Goal: Book appointment/travel/reservation

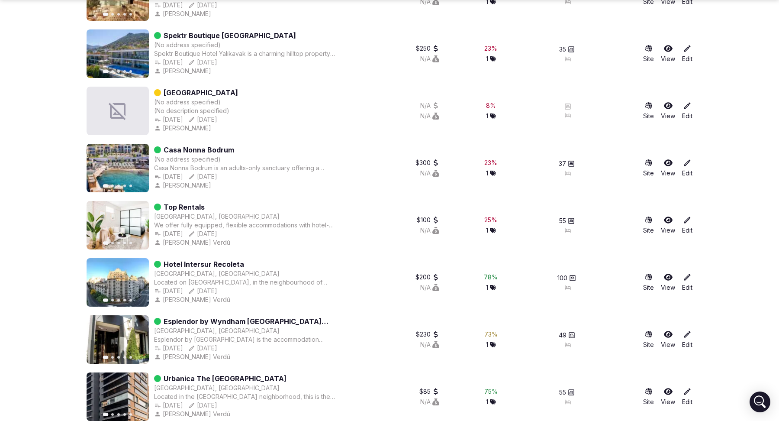
scroll to position [271, 0]
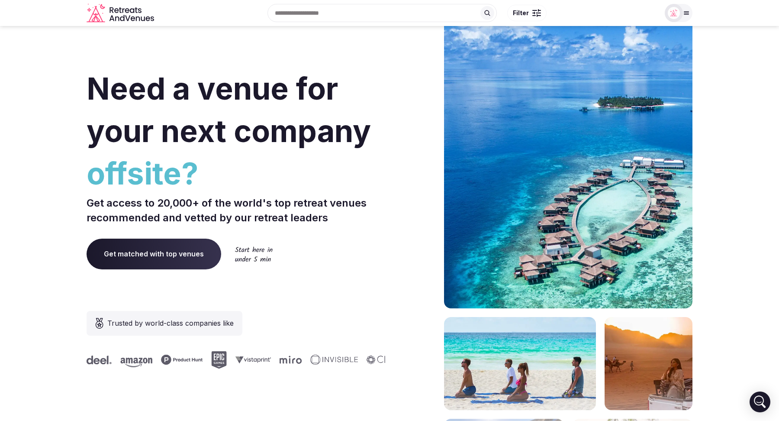
click at [679, 18] on div at bounding box center [674, 13] width 12 height 12
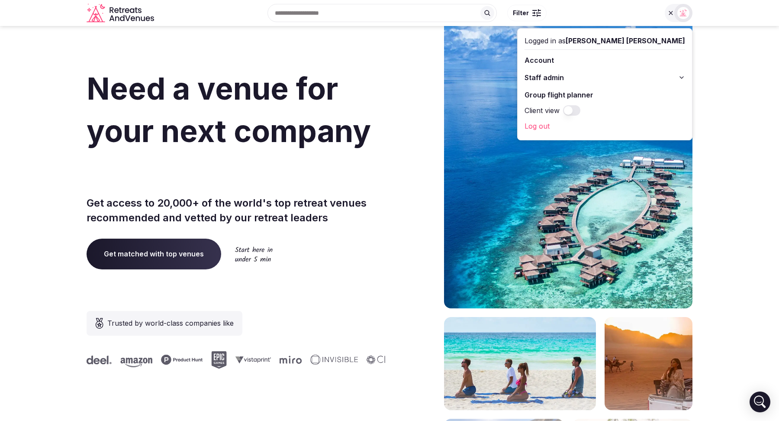
click at [677, 75] on button "Staff admin" at bounding box center [605, 78] width 161 height 14
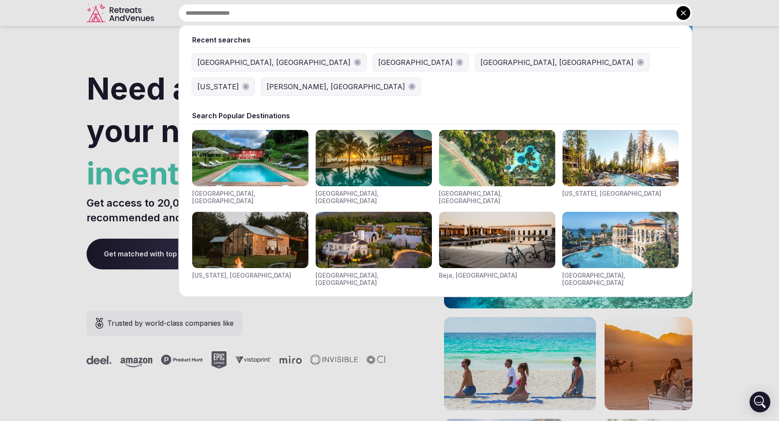
click at [355, 15] on input "text" at bounding box center [435, 13] width 514 height 18
click at [421, 78] on button "Crawford, CO" at bounding box center [340, 86] width 159 height 17
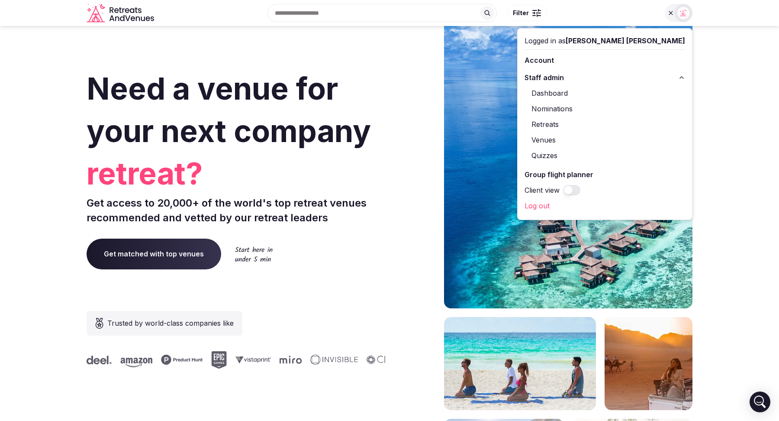
click at [338, 23] on div "Recent searches Tuscany, Italy Italy Barcelona, Spain Colorado Crawford, CO Sea…" at bounding box center [409, 12] width 502 height 37
click at [334, 18] on input "text" at bounding box center [381, 13] width 229 height 18
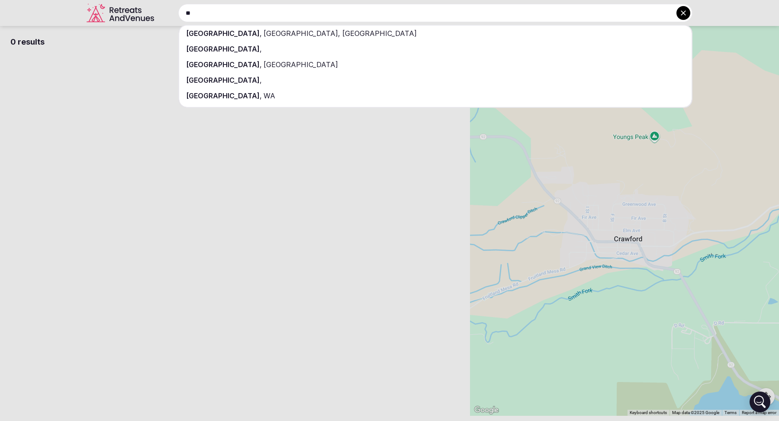
type input "**"
click at [324, 32] on div "Vancouver , BC, Canada" at bounding box center [435, 34] width 512 height 16
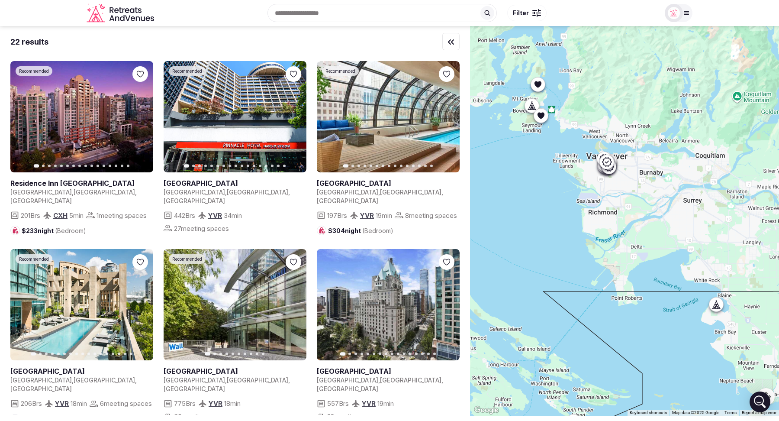
click at [541, 117] on icon at bounding box center [541, 116] width 7 height 6
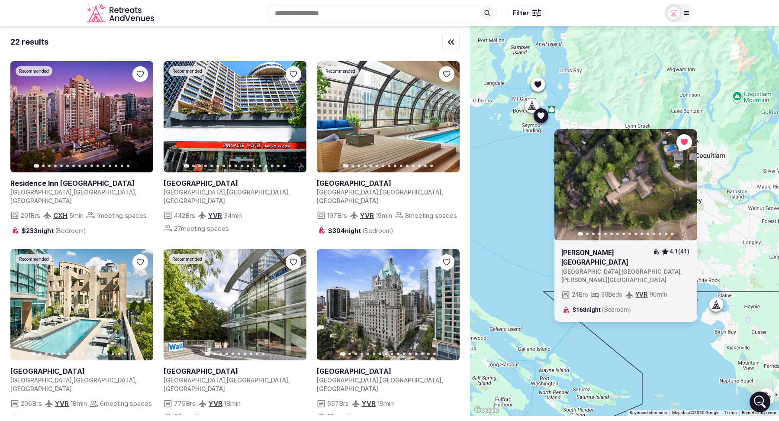
click at [539, 85] on icon at bounding box center [537, 84] width 7 height 6
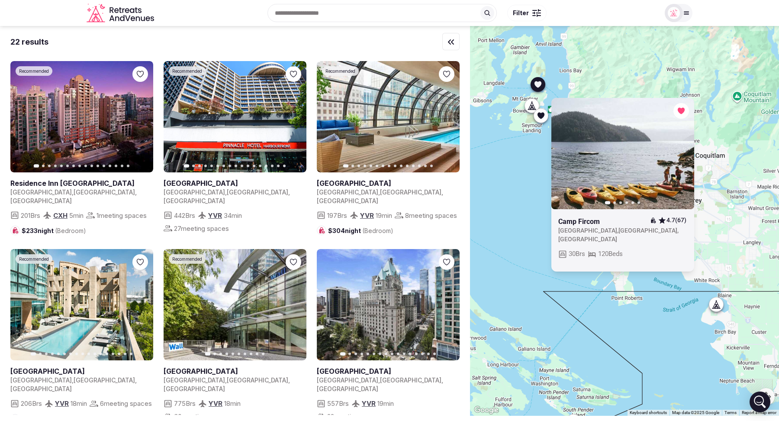
click at [511, 184] on div "Previous slide Next slide Camp Fircom 4.7 (67) Canada , British Columbia , Port…" at bounding box center [624, 220] width 309 height 389
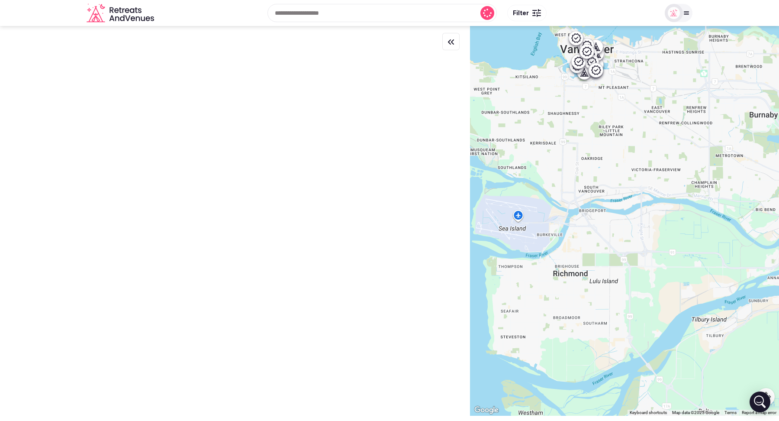
click at [628, 125] on div at bounding box center [624, 220] width 309 height 389
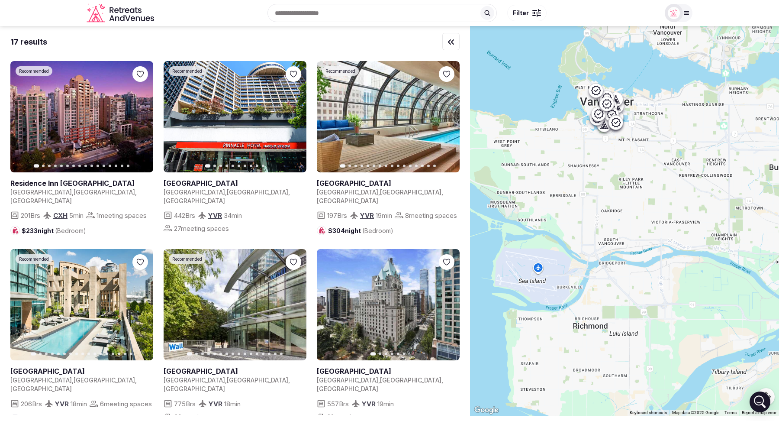
drag, startPoint x: 625, startPoint y: 124, endPoint x: 642, endPoint y: 180, distance: 58.7
click at [642, 180] on div at bounding box center [624, 220] width 309 height 389
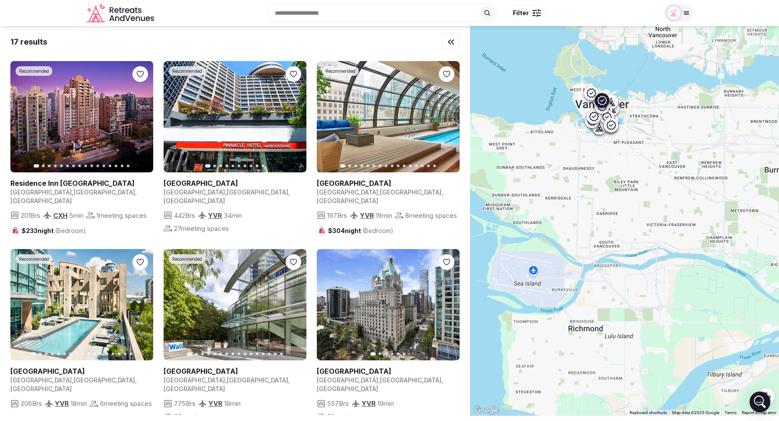
click at [686, 13] on icon at bounding box center [686, 13] width 5 height 3
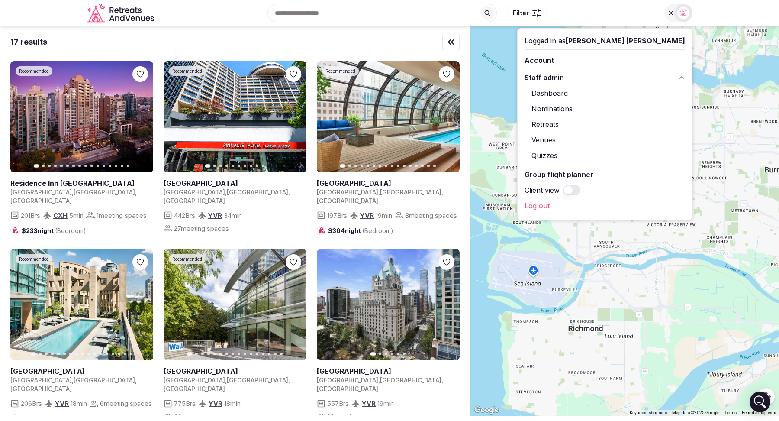
click at [608, 122] on link "Retreats" at bounding box center [605, 124] width 161 height 14
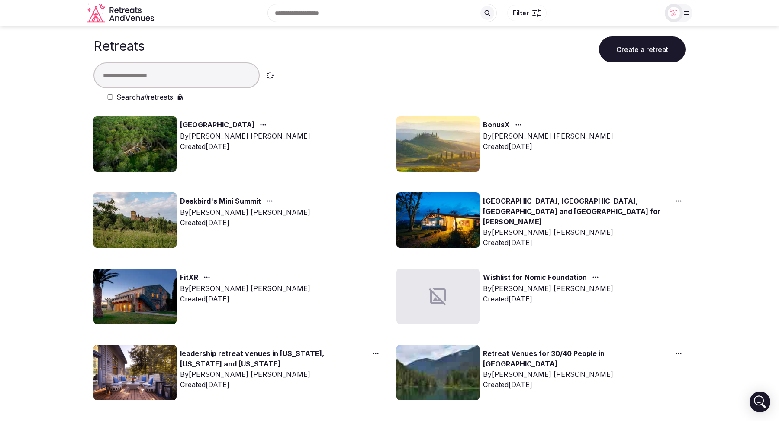
click at [150, 77] on input "text" at bounding box center [176, 75] width 166 height 26
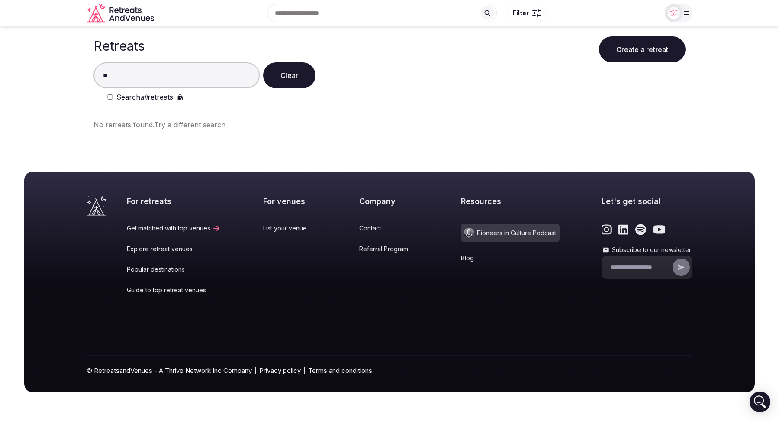
type input "*"
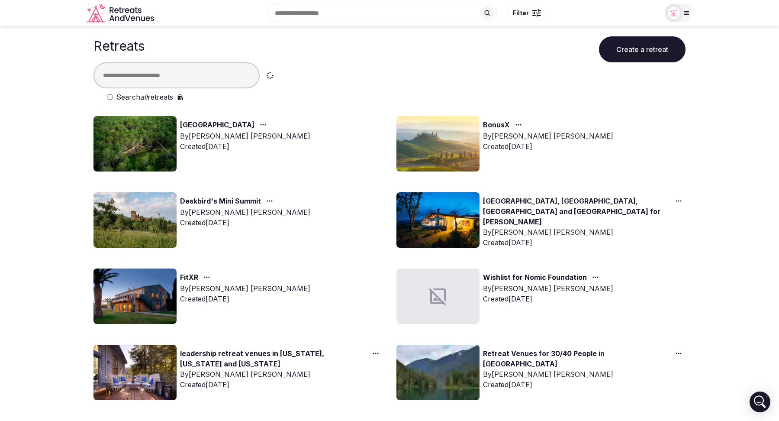
click at [126, 77] on input "text" at bounding box center [176, 75] width 166 height 26
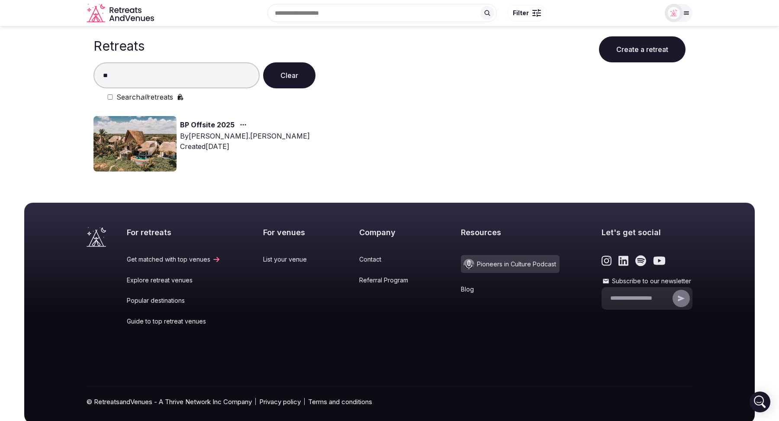
type input "**"
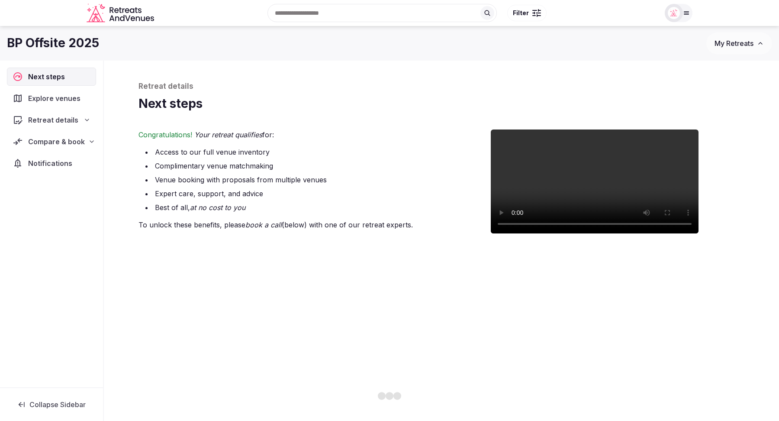
click at [57, 100] on span "Explore venues" at bounding box center [56, 98] width 56 height 10
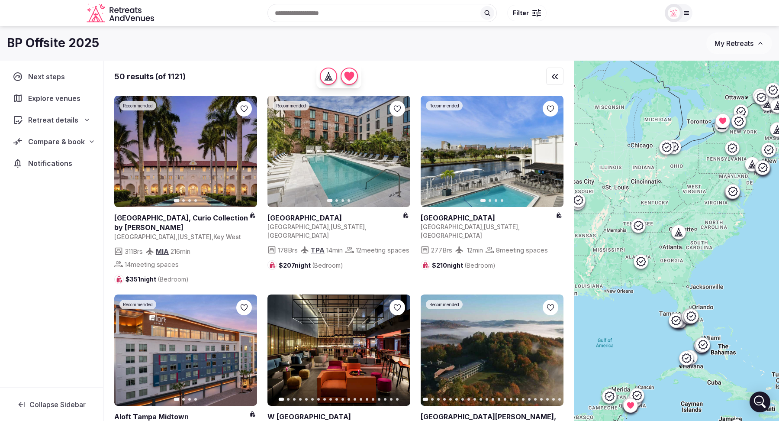
click at [68, 142] on span "Compare & book" at bounding box center [56, 141] width 57 height 10
click at [54, 154] on span "Shortlisted venues (3)" at bounding box center [54, 158] width 67 height 9
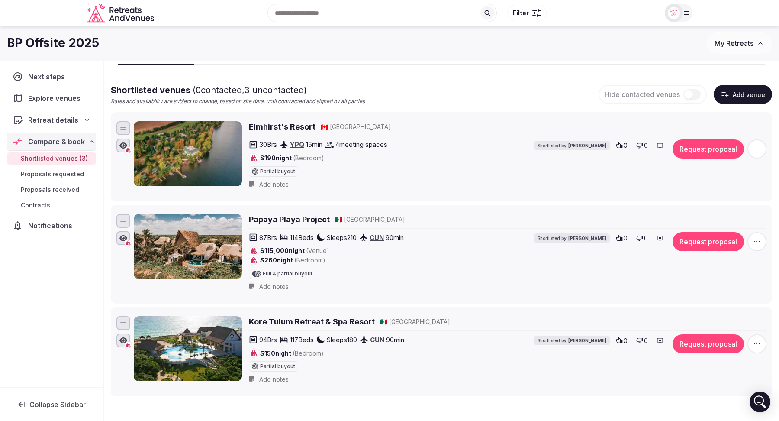
scroll to position [52, 0]
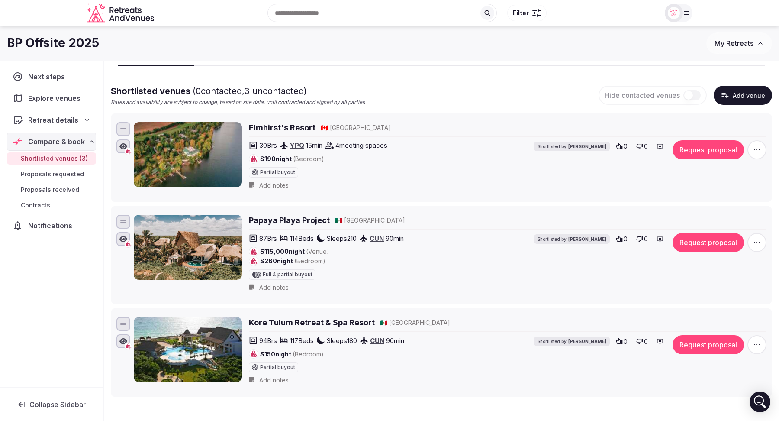
click at [85, 119] on icon at bounding box center [87, 119] width 7 height 7
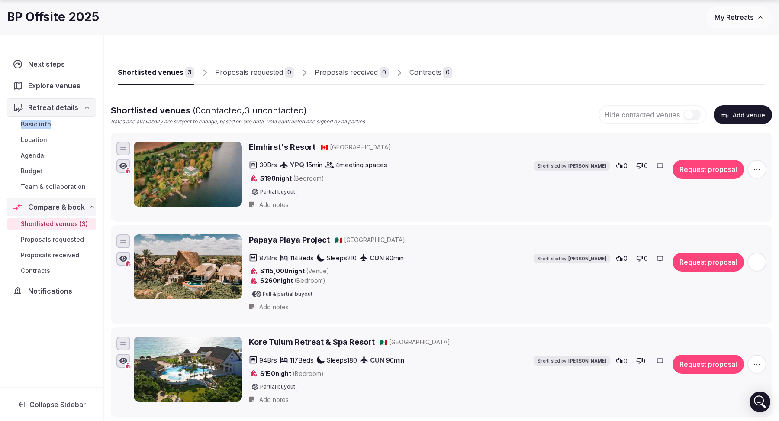
scroll to position [33, 0]
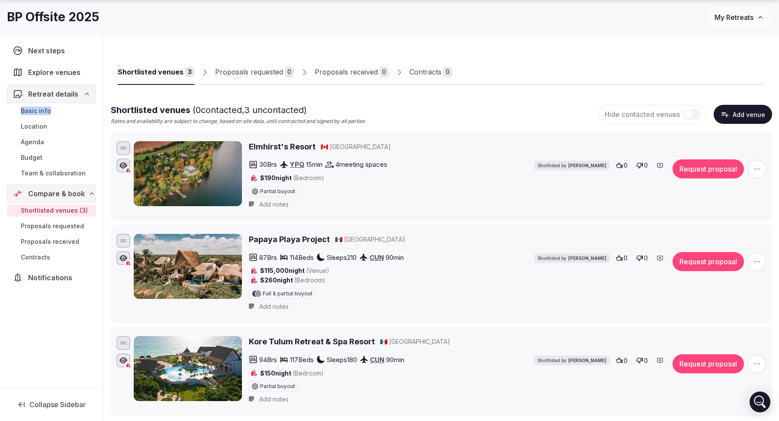
click at [92, 190] on icon at bounding box center [91, 193] width 7 height 7
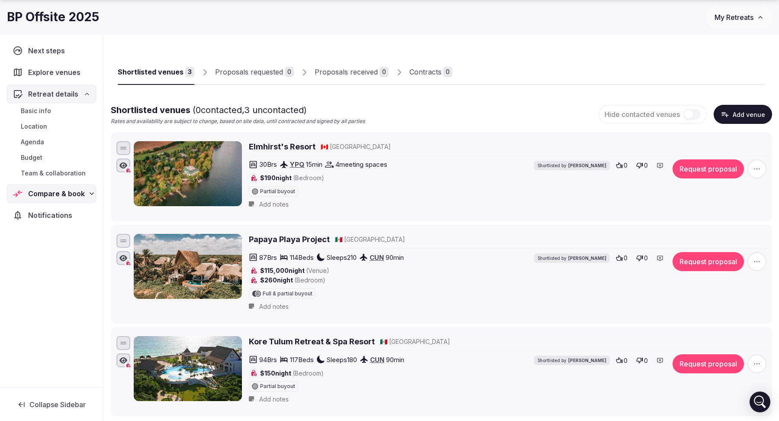
click at [87, 94] on icon at bounding box center [87, 93] width 7 height 7
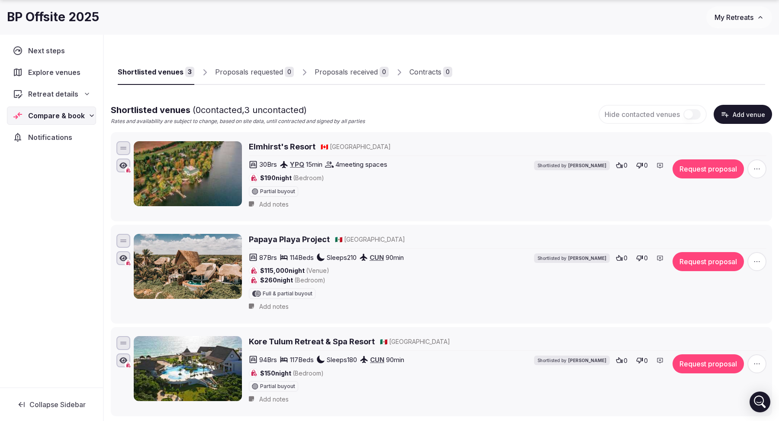
click at [70, 405] on span "Collapse Sidebar" at bounding box center [57, 404] width 56 height 9
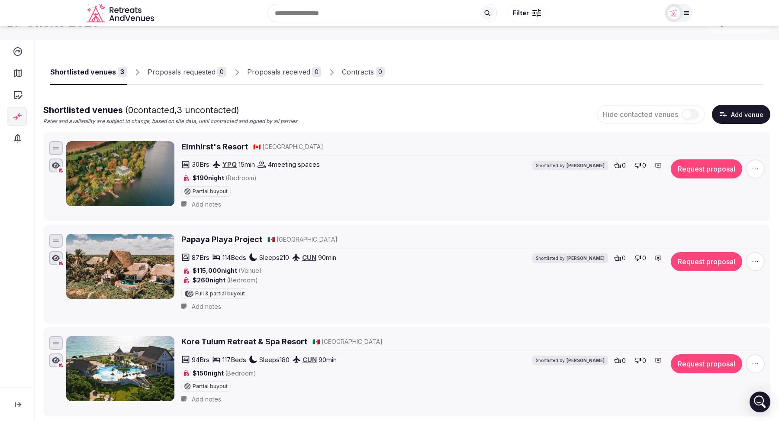
scroll to position [0, 0]
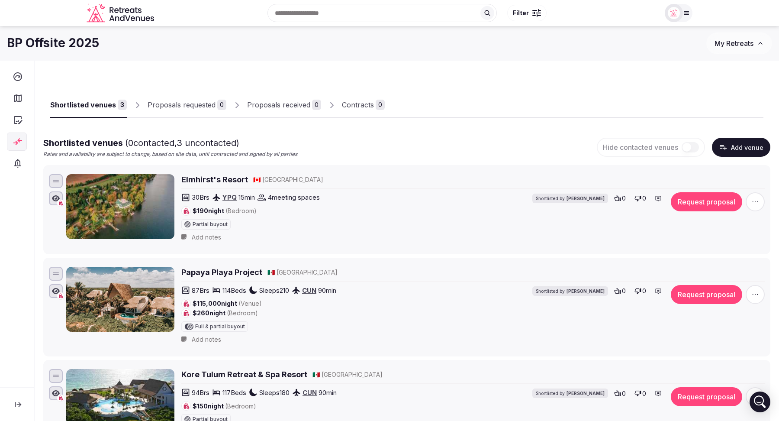
click at [753, 46] on span "My Retreats" at bounding box center [734, 43] width 39 height 9
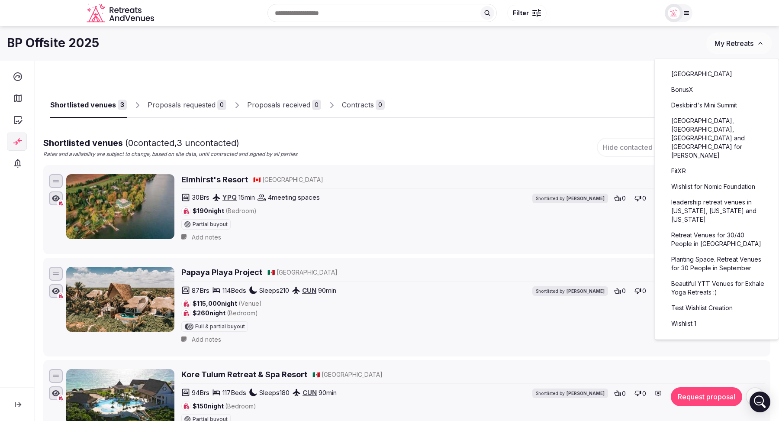
click at [619, 51] on div "BP Offsite 2025" at bounding box center [356, 43] width 699 height 17
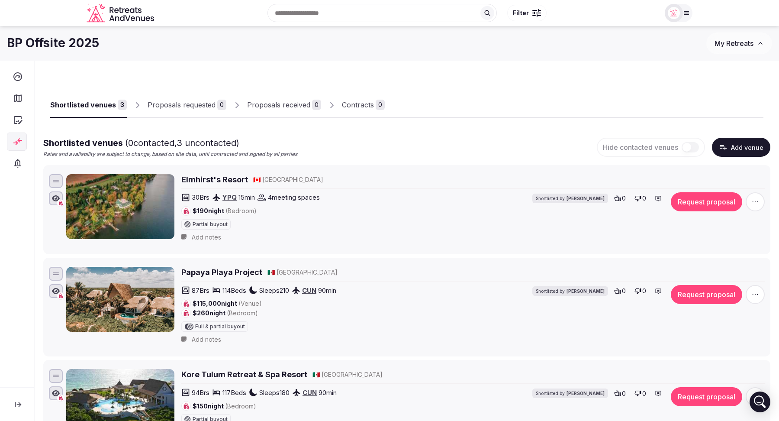
click at [750, 44] on span "My Retreats" at bounding box center [734, 43] width 39 height 9
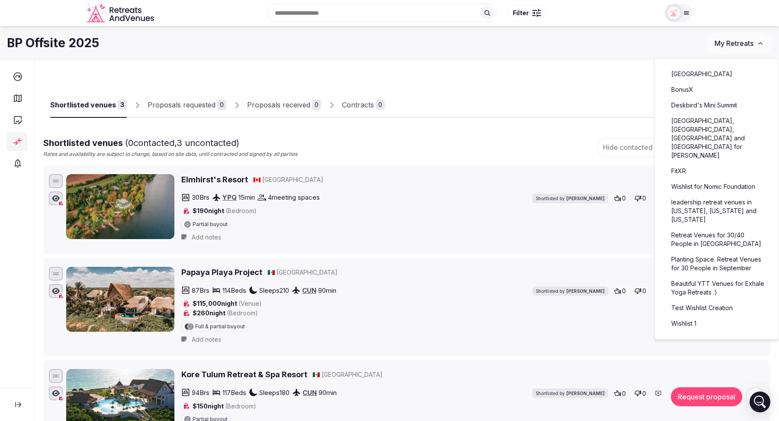
click at [606, 52] on div "BP Offsite 2025 My Retreats" at bounding box center [389, 43] width 779 height 22
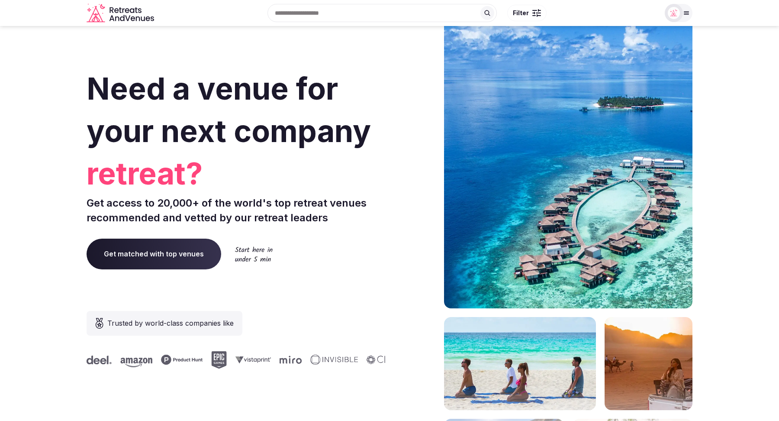
click at [313, 15] on input "text" at bounding box center [381, 13] width 229 height 18
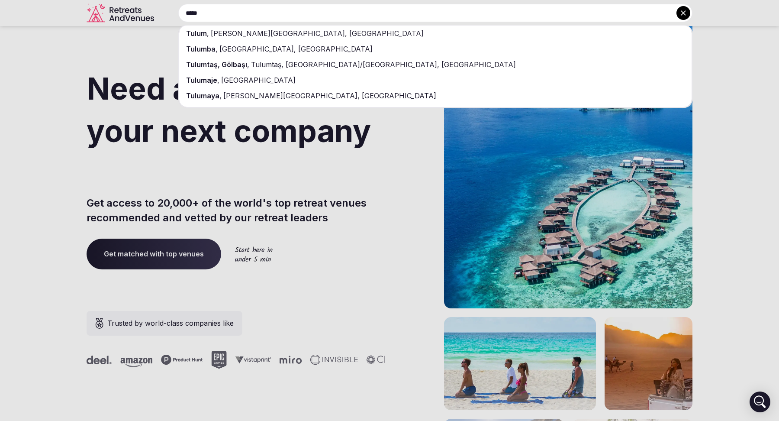
type input "*****"
click at [269, 35] on span "Quintana Roo, Mexico" at bounding box center [316, 33] width 215 height 9
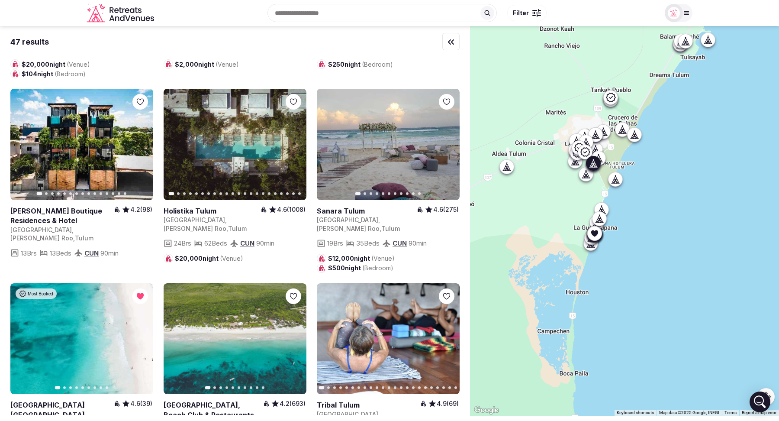
scroll to position [676, 0]
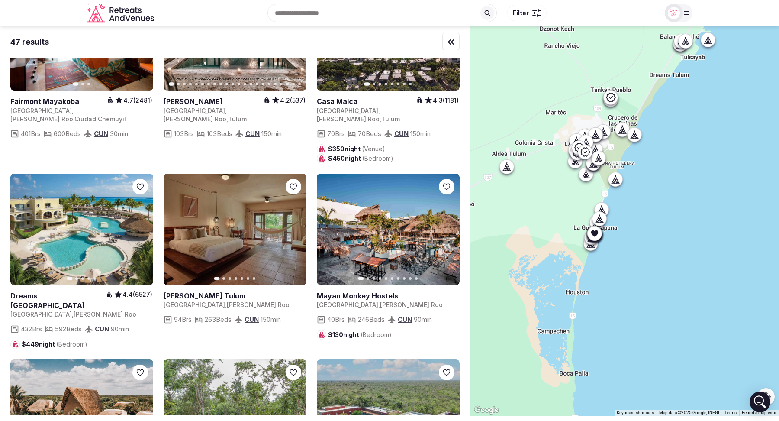
click at [596, 232] on icon at bounding box center [594, 233] width 7 height 6
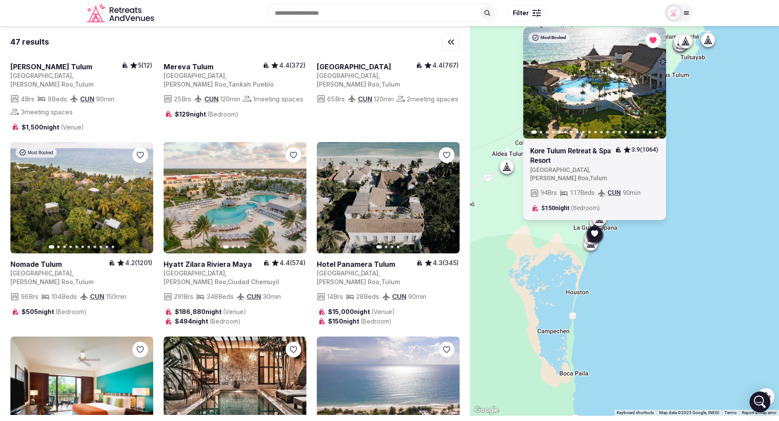
scroll to position [295, 0]
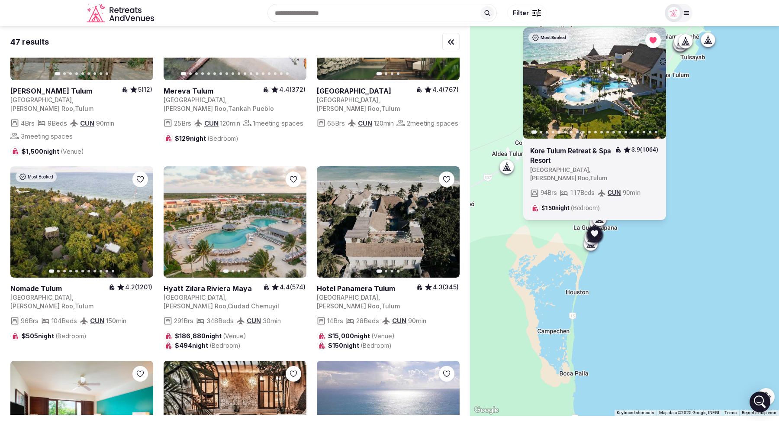
click at [528, 10] on button "Filter" at bounding box center [526, 13] width 39 height 16
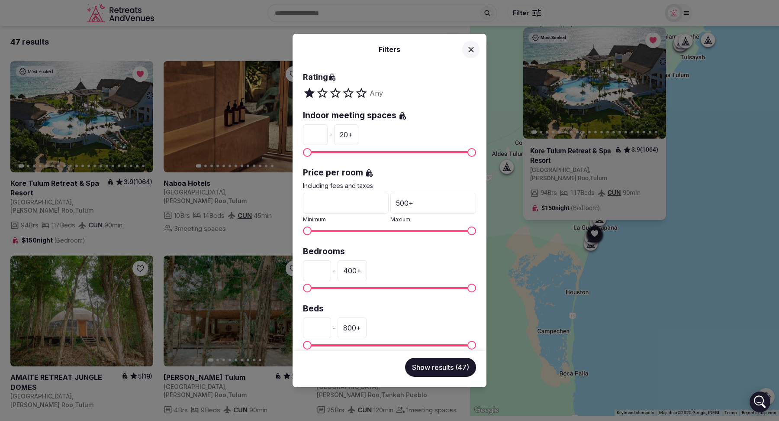
scroll to position [121, 0]
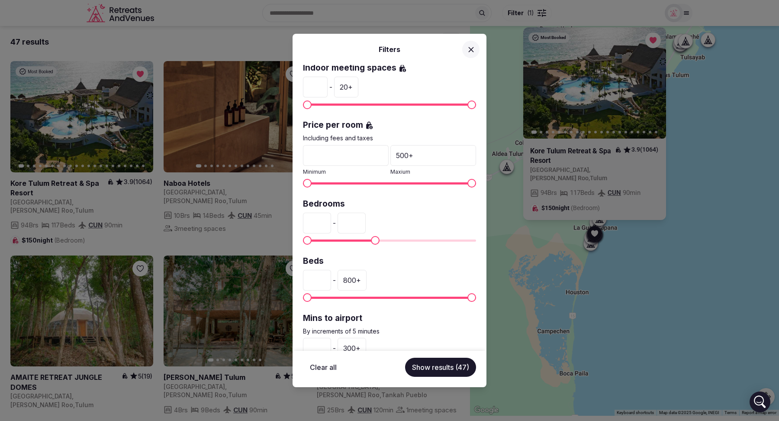
type input "***"
click at [368, 236] on span "Maximum" at bounding box center [369, 240] width 9 height 9
click at [336, 238] on span "Minimum" at bounding box center [339, 240] width 9 height 9
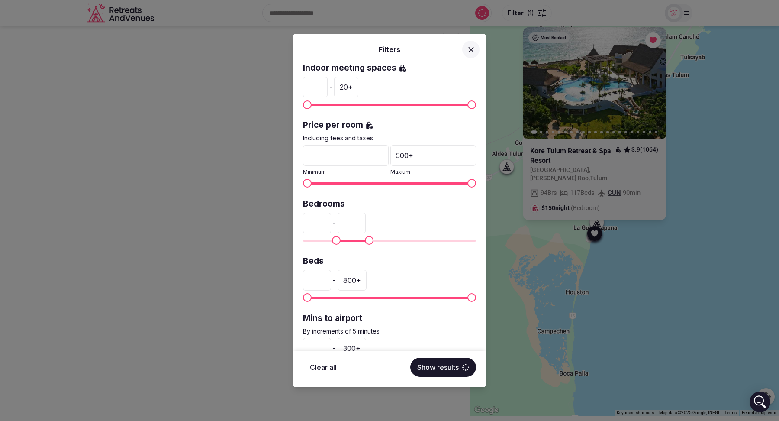
type input "**"
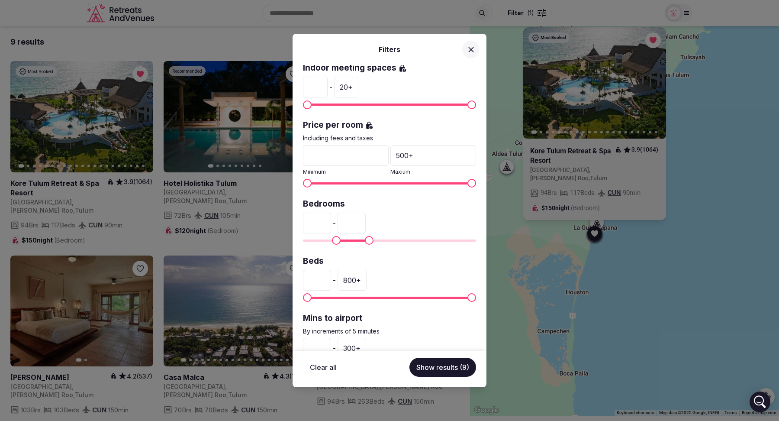
click at [435, 368] on button "Show results (9)" at bounding box center [442, 366] width 67 height 19
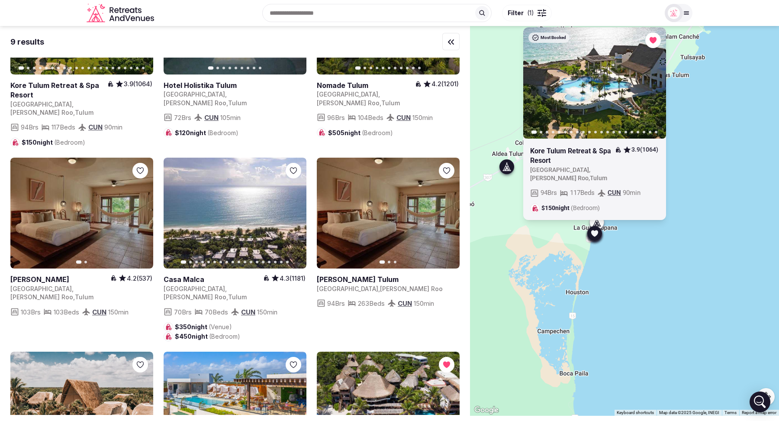
scroll to position [0, 0]
